Goal: Navigation & Orientation: Find specific page/section

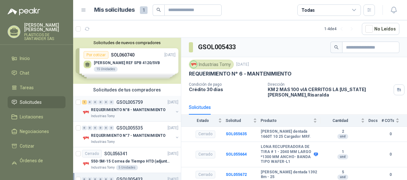
click at [125, 108] on p "REQUERIMIENTO N°8 - MANTENIMIENTO" at bounding box center [128, 110] width 75 height 6
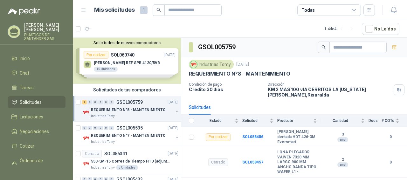
click at [133, 72] on div "Solicitudes de nuevos compradores Por cotizar SOL060740 [DATE] [PERSON_NAME] RE…" at bounding box center [127, 61] width 108 height 46
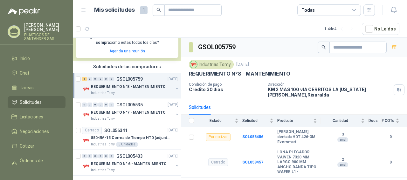
scroll to position [135, 0]
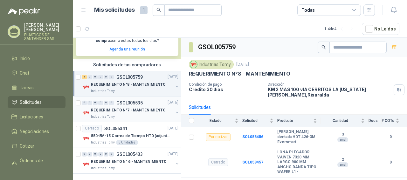
click at [135, 109] on p "REQUERIMIENTO N°7 - MANTENIMIENTO" at bounding box center [128, 111] width 75 height 6
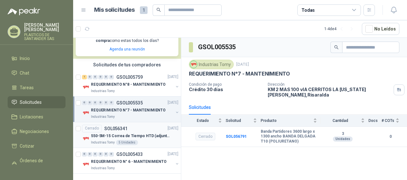
click at [132, 136] on p "550-5M-15 Correa de Tiempo HTD (adjuntar ficha y /o imagenes)" at bounding box center [130, 136] width 79 height 6
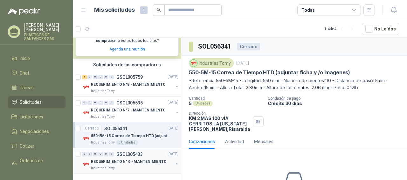
click at [124, 159] on p "REQUERIMIENTO N° 6 - MANTENIMIENTO" at bounding box center [129, 162] width 76 height 6
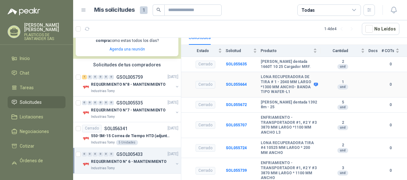
scroll to position [95, 0]
